Goal: Transaction & Acquisition: Purchase product/service

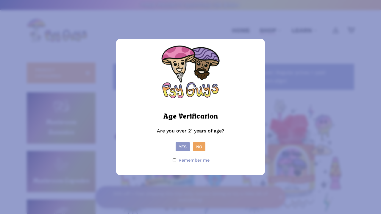
click at [184, 145] on button "Yes" at bounding box center [183, 146] width 14 height 9
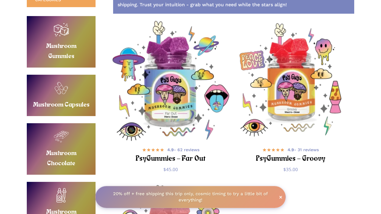
scroll to position [77, 0]
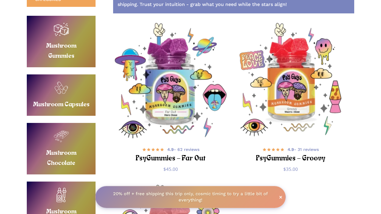
click at [48, 34] on link "Buy Mushroom Gummies" at bounding box center [61, 42] width 69 height 52
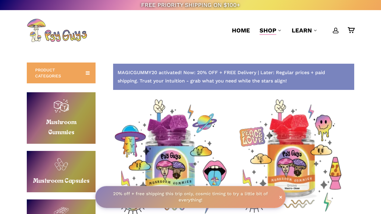
click at [78, 107] on link "Buy Mushroom Gummies" at bounding box center [61, 118] width 69 height 52
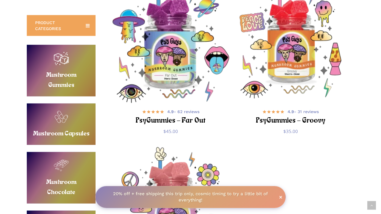
scroll to position [114, 0]
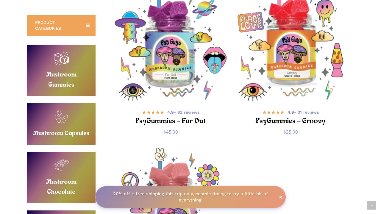
click at [305, 49] on img "PsyGummies - Groovy" at bounding box center [291, 43] width 120 height 120
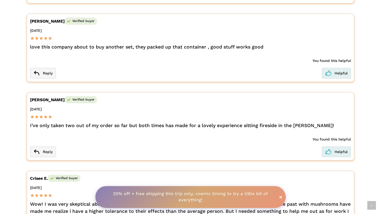
scroll to position [1180, 0]
